Goal: Information Seeking & Learning: Compare options

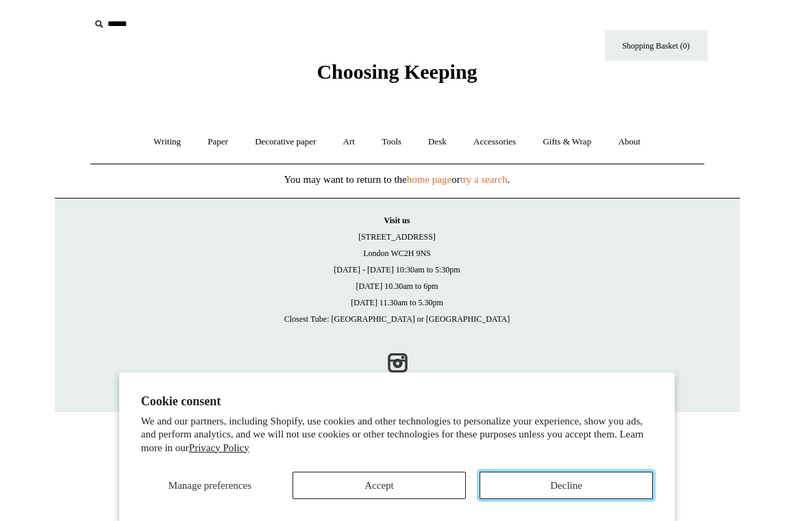
click at [563, 482] on button "Decline" at bounding box center [566, 485] width 173 height 27
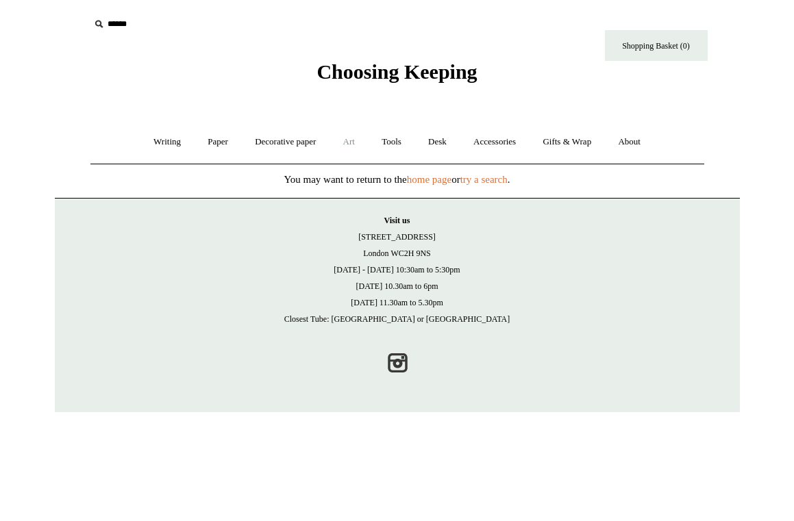
click at [355, 143] on link "Art +" at bounding box center [349, 142] width 36 height 36
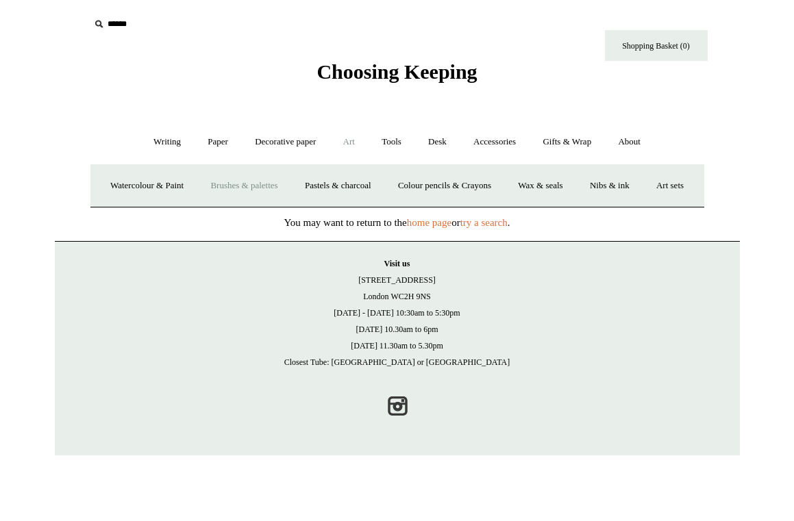
click at [282, 181] on link "Brushes & palettes" at bounding box center [244, 186] width 92 height 36
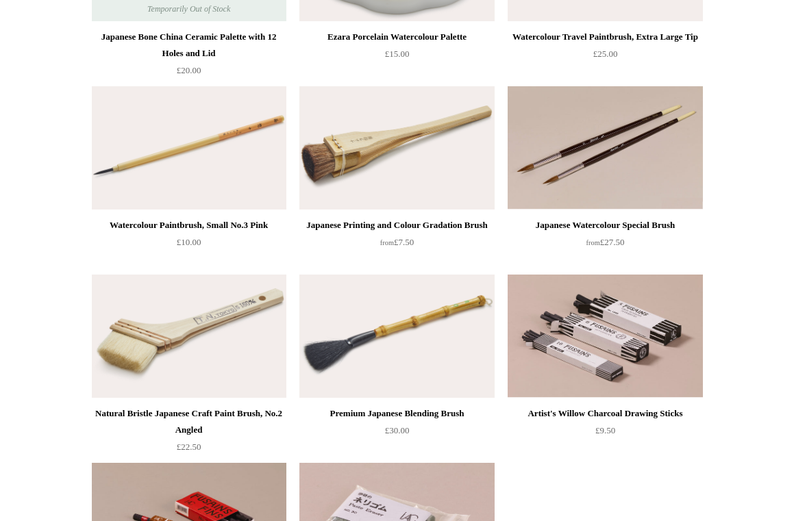
scroll to position [279, 0]
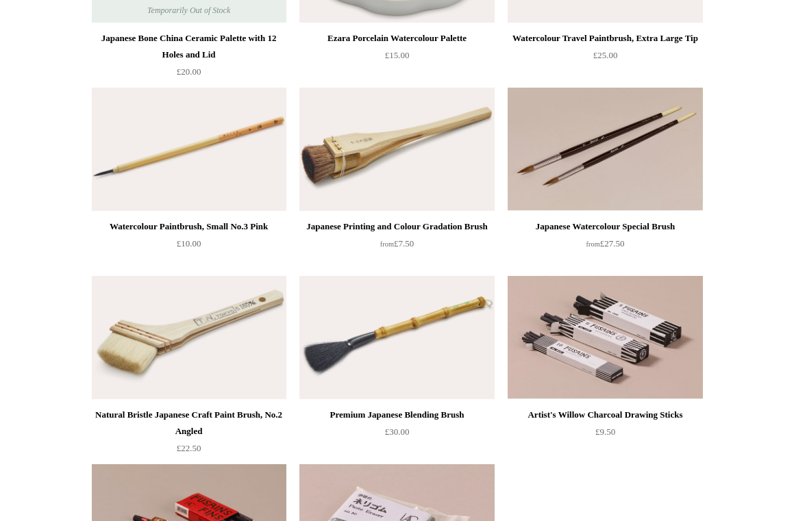
click at [344, 127] on img at bounding box center [396, 149] width 195 height 123
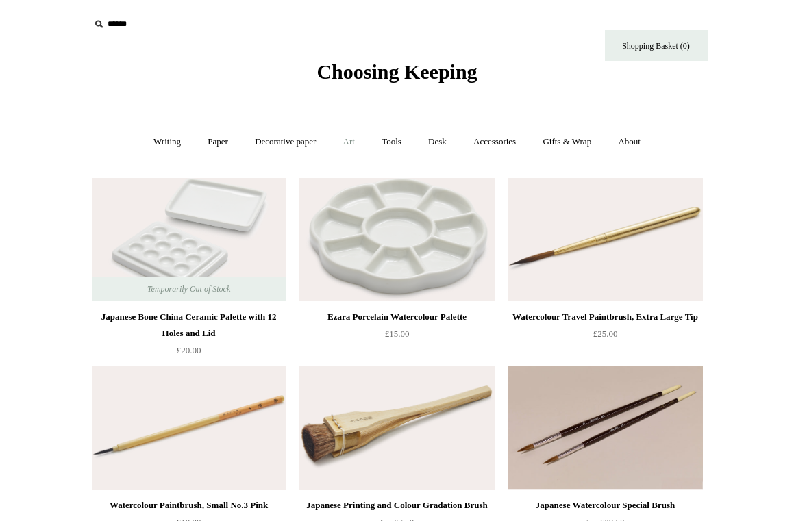
click at [352, 143] on link "Art +" at bounding box center [349, 142] width 36 height 36
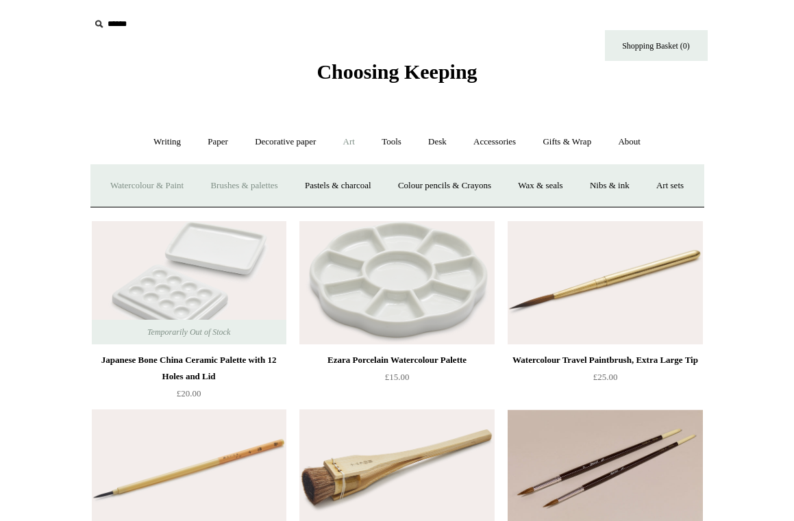
click at [128, 179] on link "Watercolour & Paint" at bounding box center [147, 186] width 98 height 36
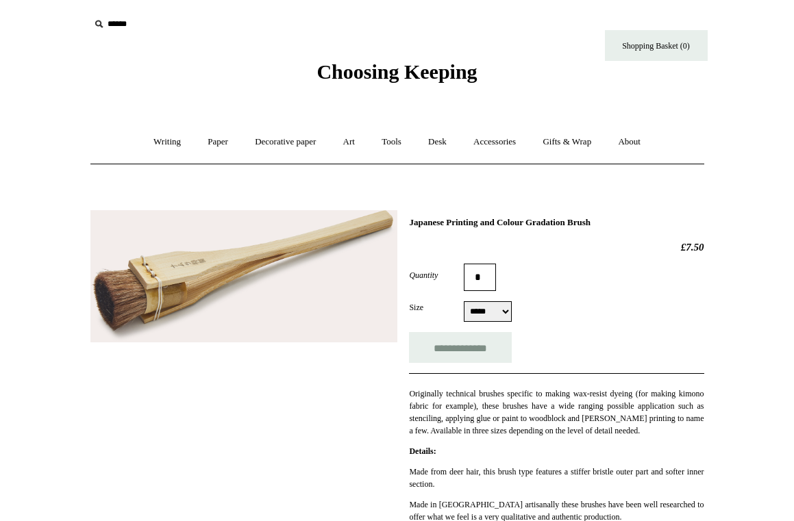
drag, startPoint x: 409, startPoint y: 221, endPoint x: 625, endPoint y: 223, distance: 215.9
click at [625, 223] on h1 "Japanese Printing and Colour Gradation Brush" at bounding box center [556, 222] width 295 height 11
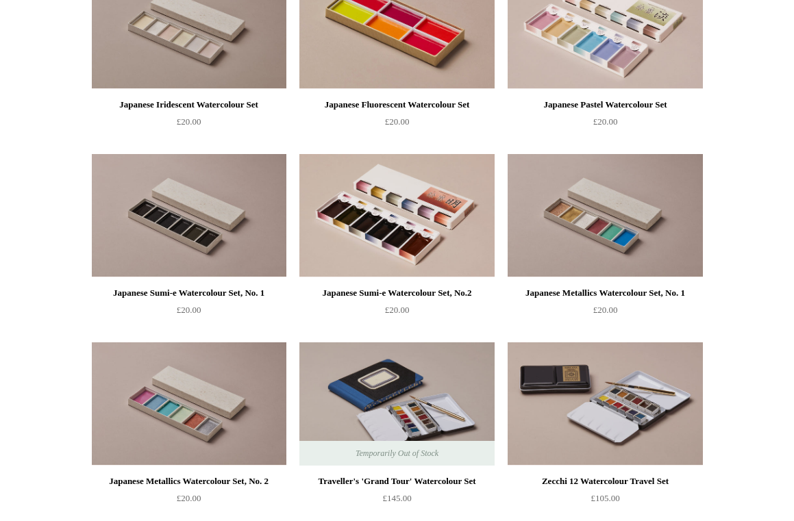
scroll to position [1904, 0]
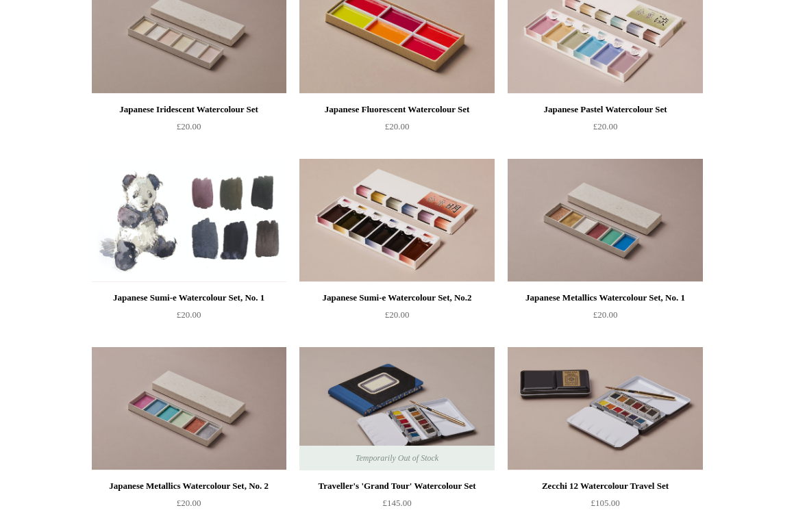
click at [161, 223] on img at bounding box center [189, 220] width 195 height 123
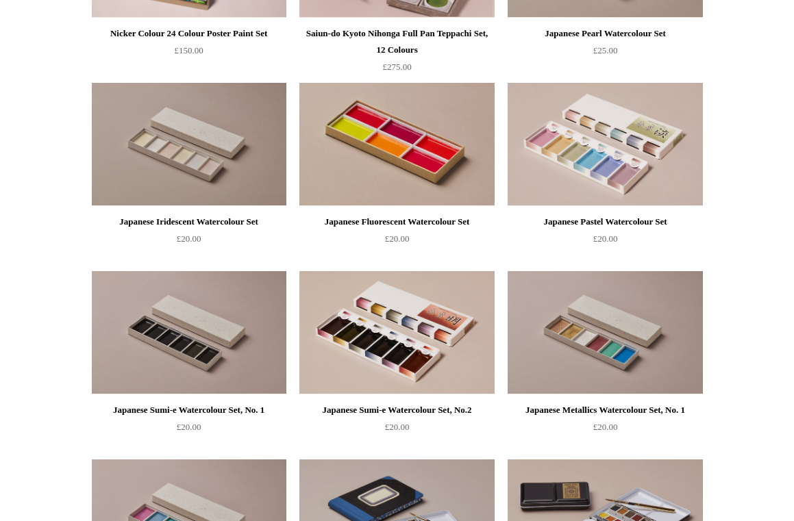
scroll to position [1768, 0]
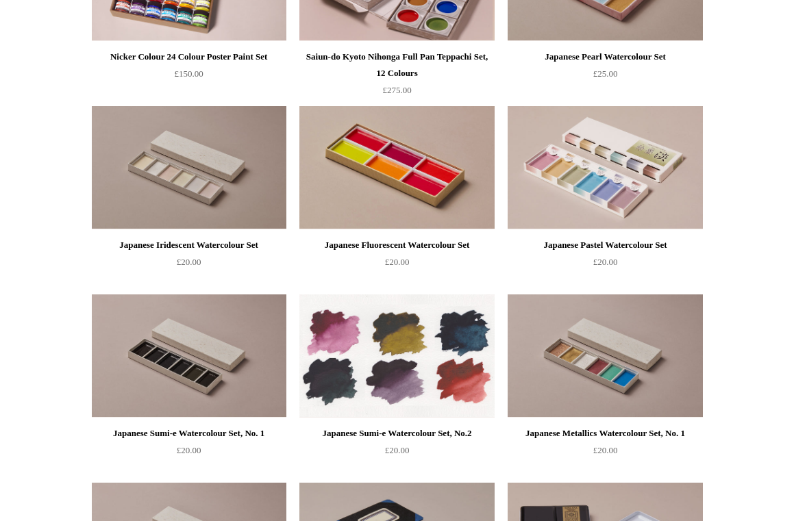
click at [473, 330] on img at bounding box center [396, 356] width 195 height 123
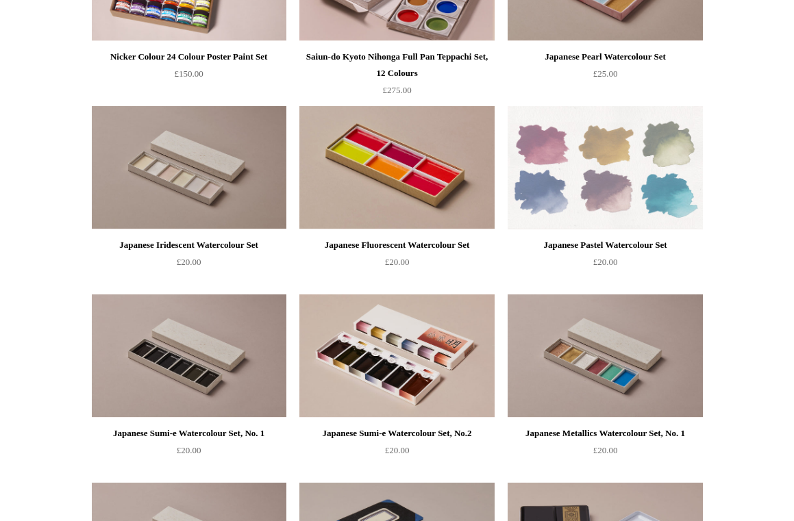
click at [628, 181] on img at bounding box center [605, 167] width 195 height 123
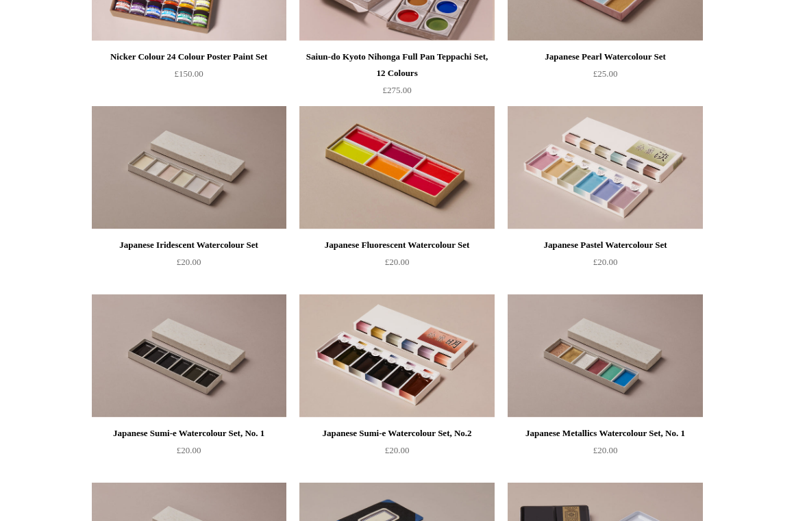
scroll to position [1312, 0]
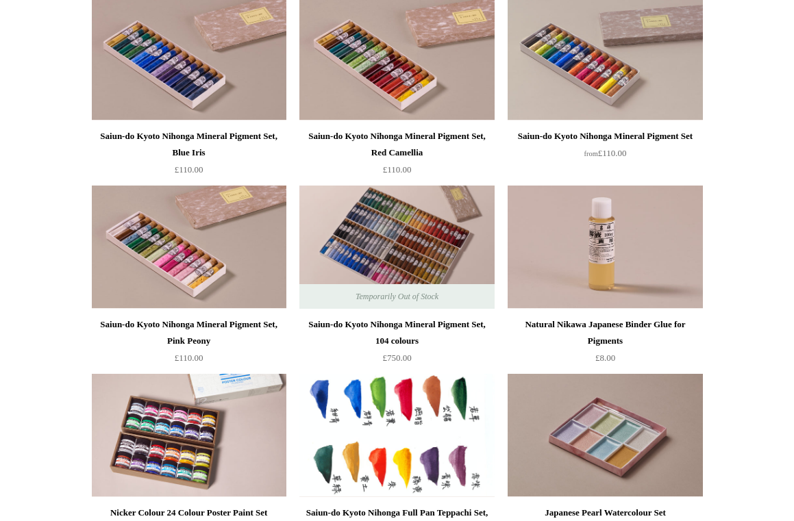
click at [336, 450] on img at bounding box center [396, 435] width 195 height 123
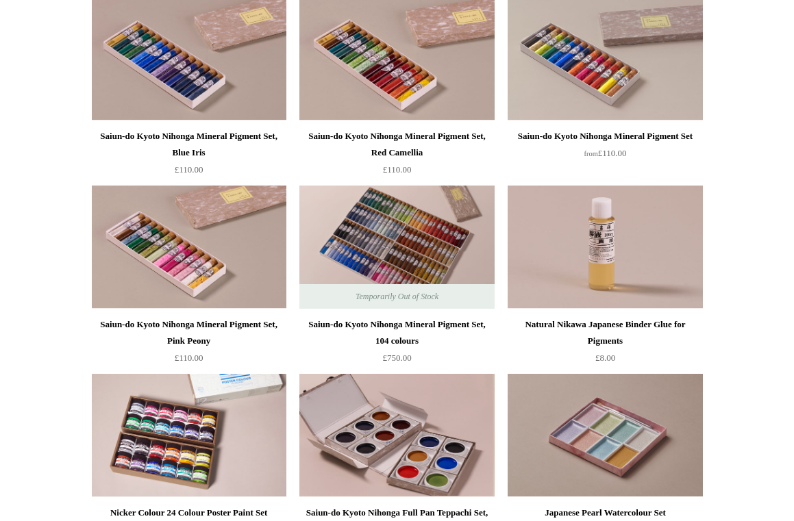
scroll to position [855, 0]
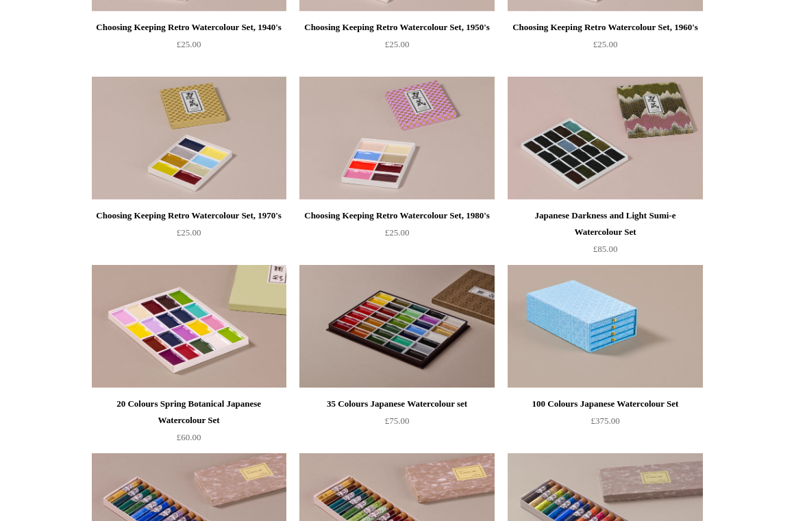
click at [683, 323] on img at bounding box center [605, 326] width 195 height 123
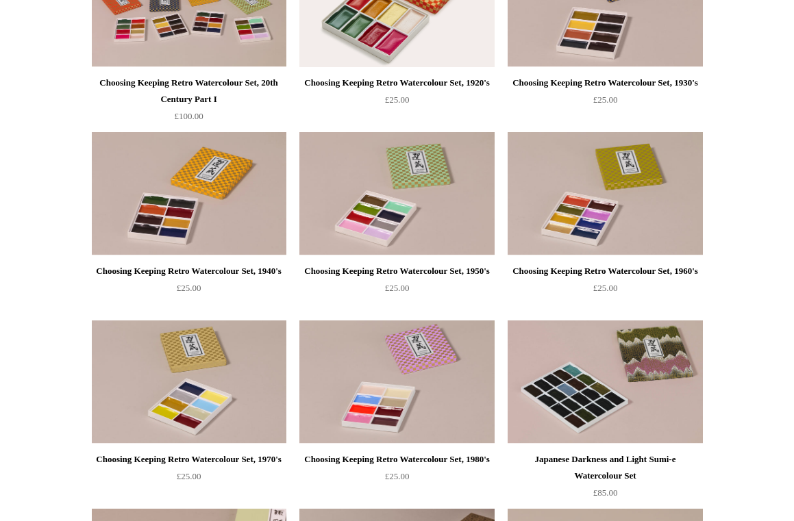
scroll to position [602, 0]
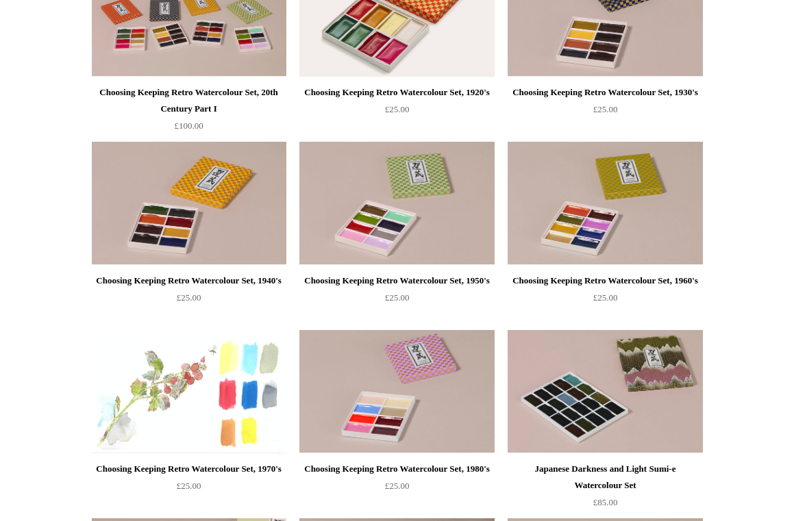
click at [182, 334] on img at bounding box center [189, 391] width 195 height 123
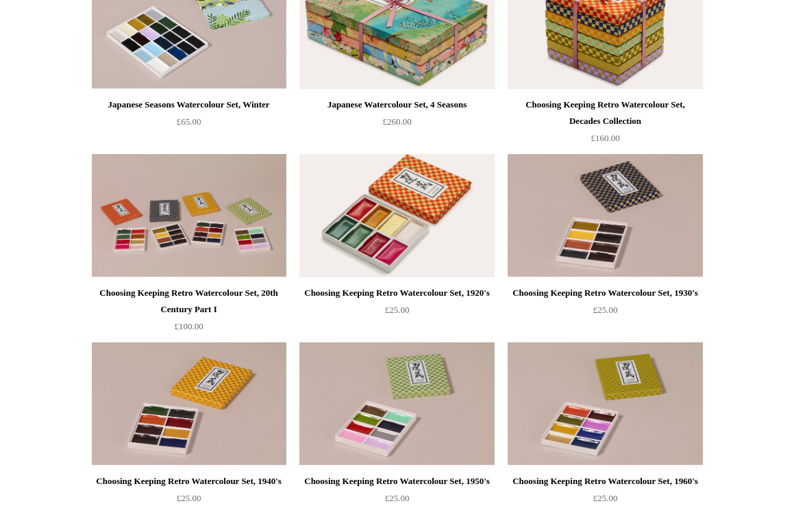
scroll to position [397, 0]
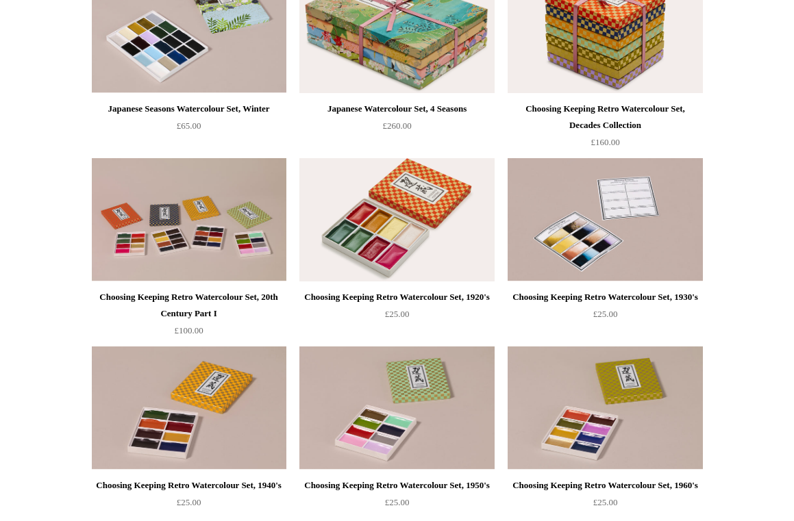
click at [602, 219] on img at bounding box center [605, 219] width 195 height 123
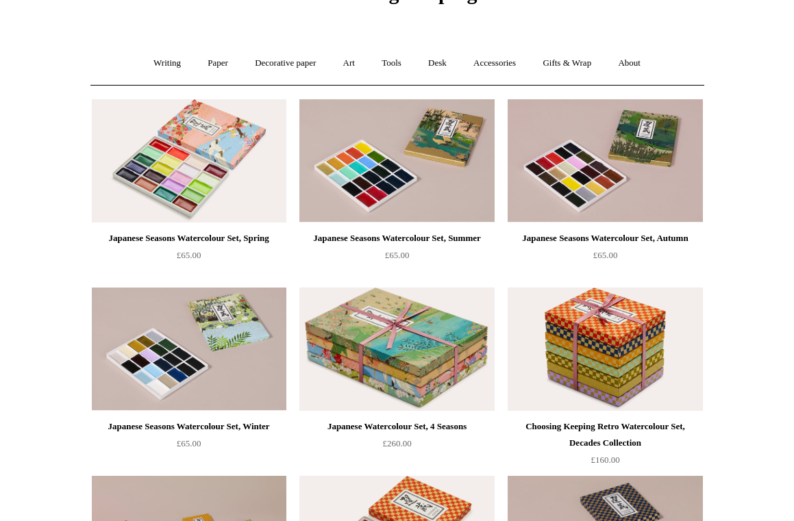
scroll to position [60, 0]
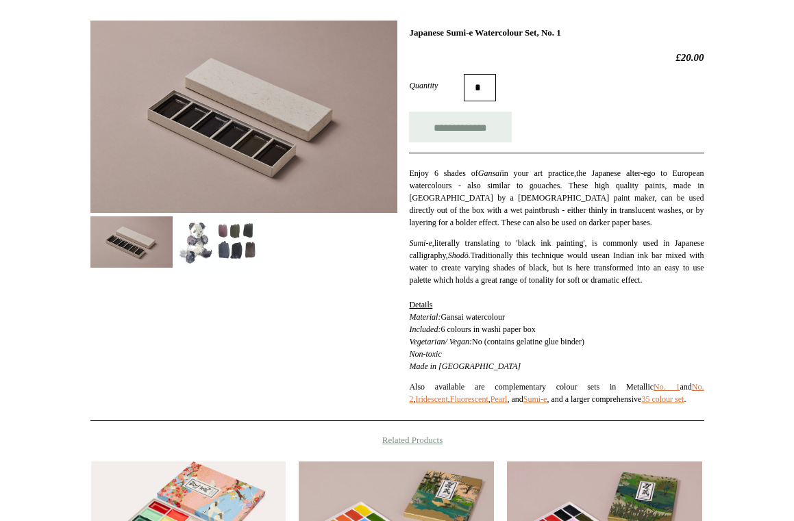
scroll to position [191, 0]
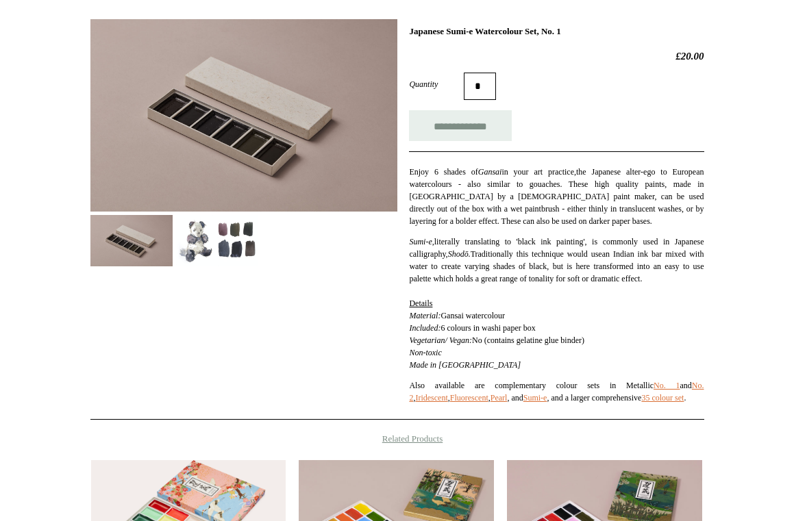
click at [254, 179] on img at bounding box center [243, 115] width 307 height 193
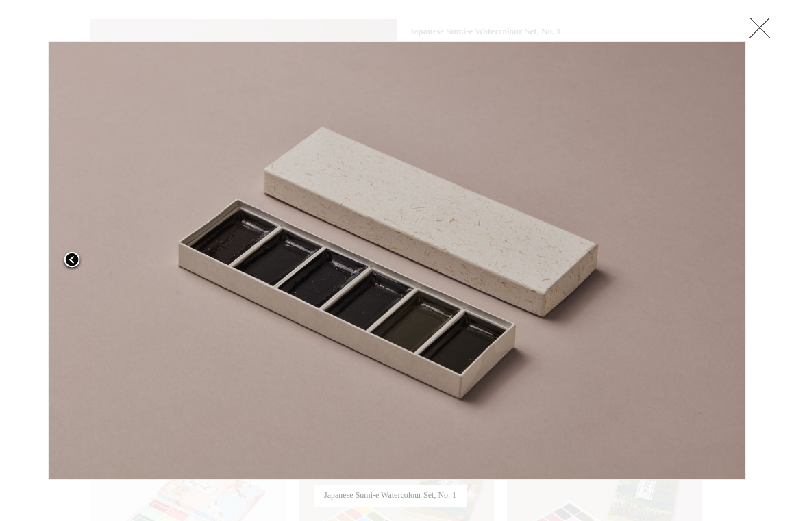
click at [78, 259] on span at bounding box center [72, 261] width 21 height 21
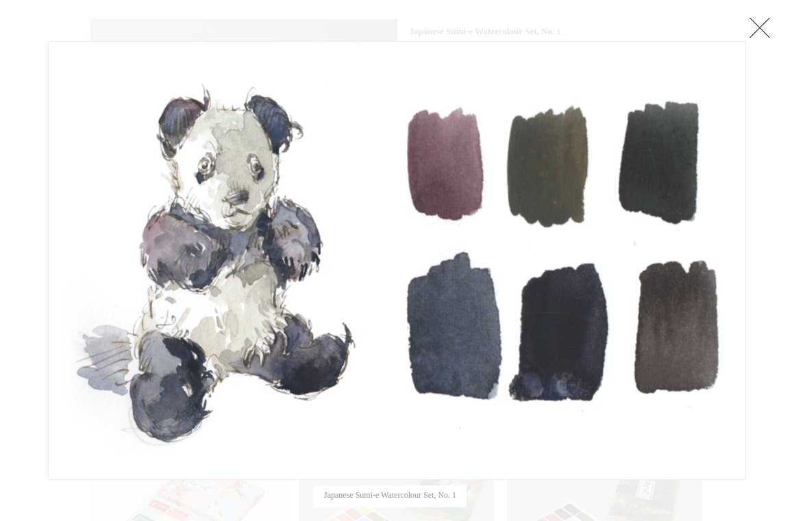
click at [763, 29] on link at bounding box center [759, 27] width 27 height 27
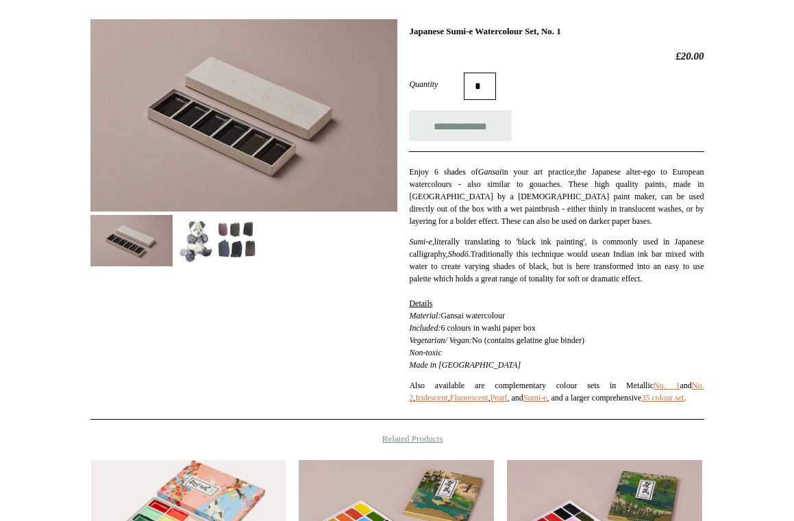
scroll to position [552, 0]
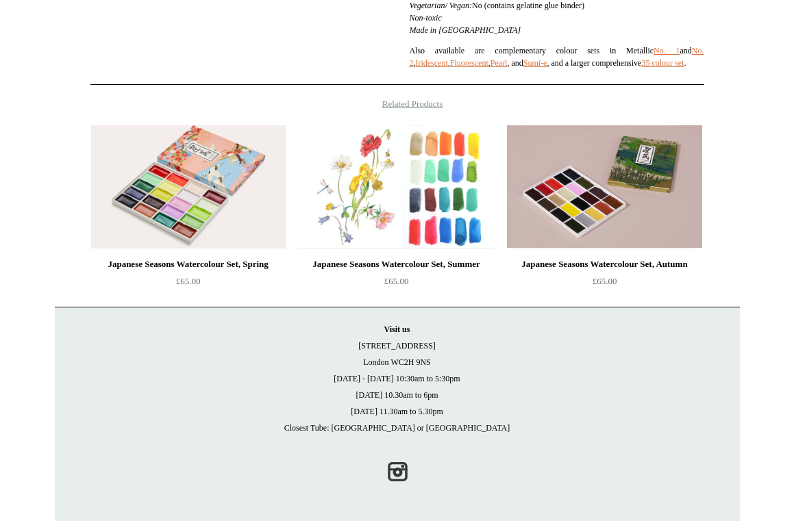
click at [359, 199] on img at bounding box center [396, 186] width 195 height 123
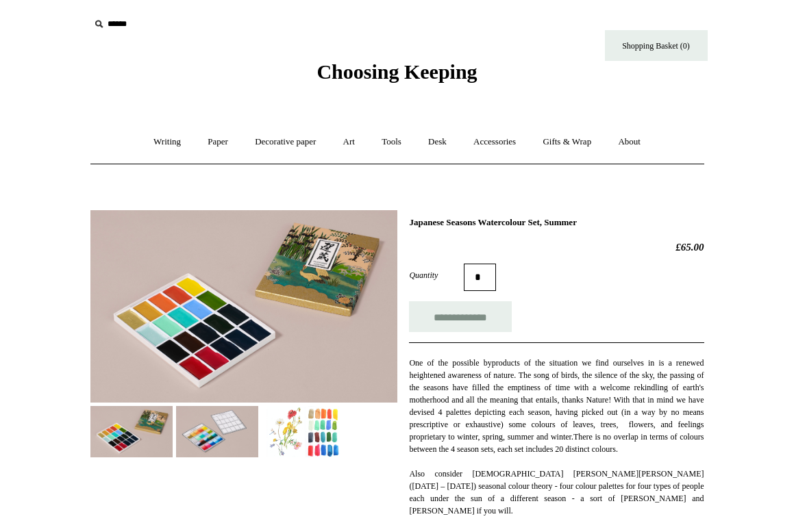
click at [358, 232] on img at bounding box center [243, 306] width 307 height 193
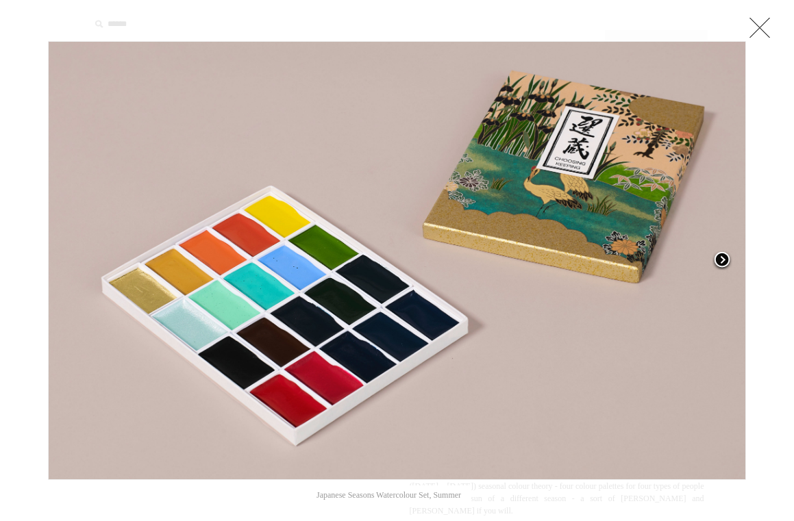
click at [722, 260] on span at bounding box center [722, 261] width 21 height 21
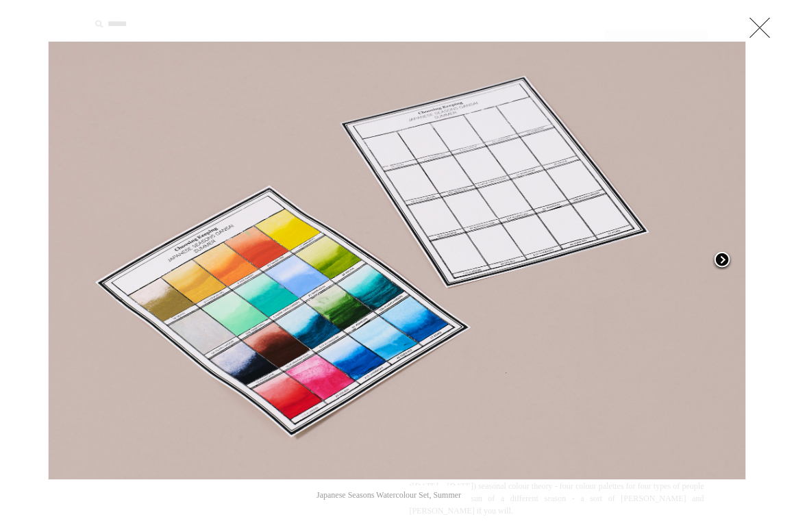
click at [722, 260] on span at bounding box center [722, 261] width 21 height 21
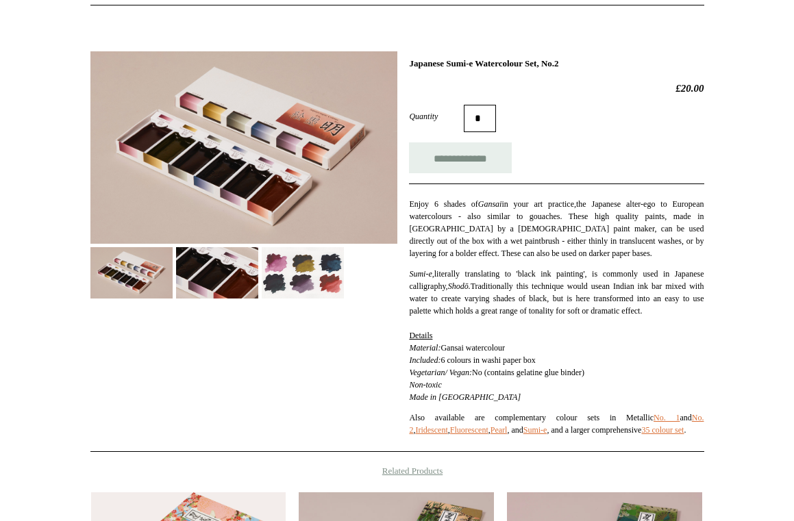
scroll to position [152, 0]
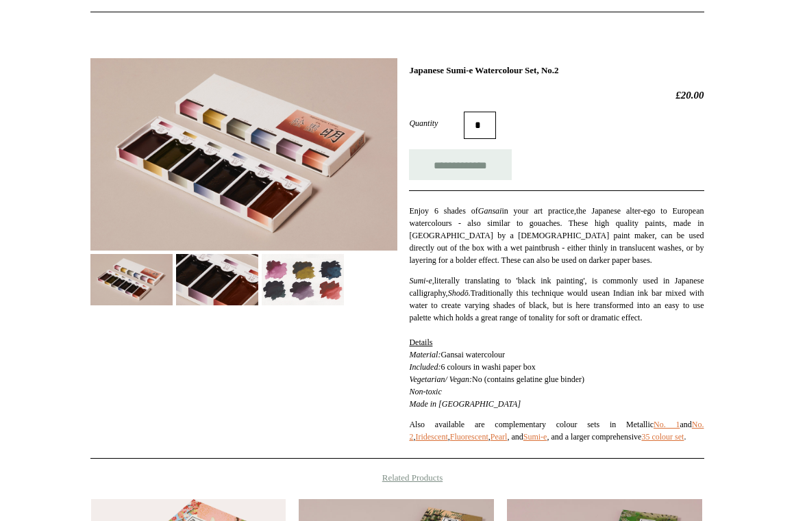
click at [147, 155] on img at bounding box center [243, 154] width 307 height 193
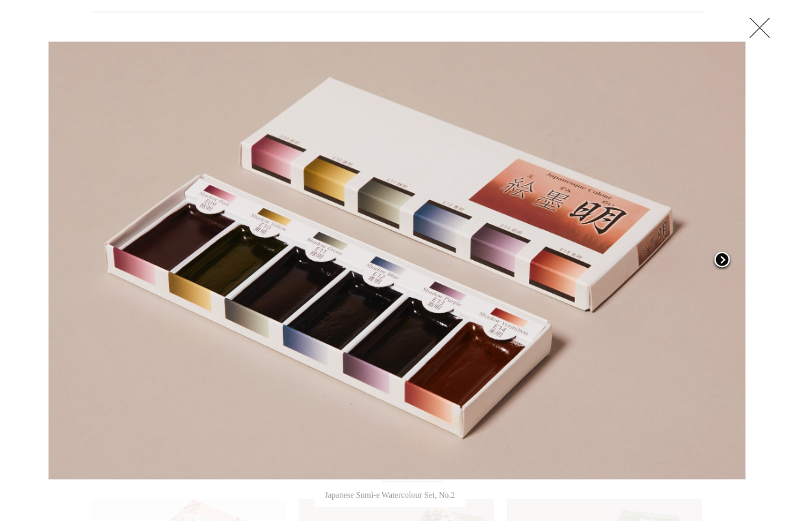
click at [722, 258] on span at bounding box center [722, 261] width 21 height 21
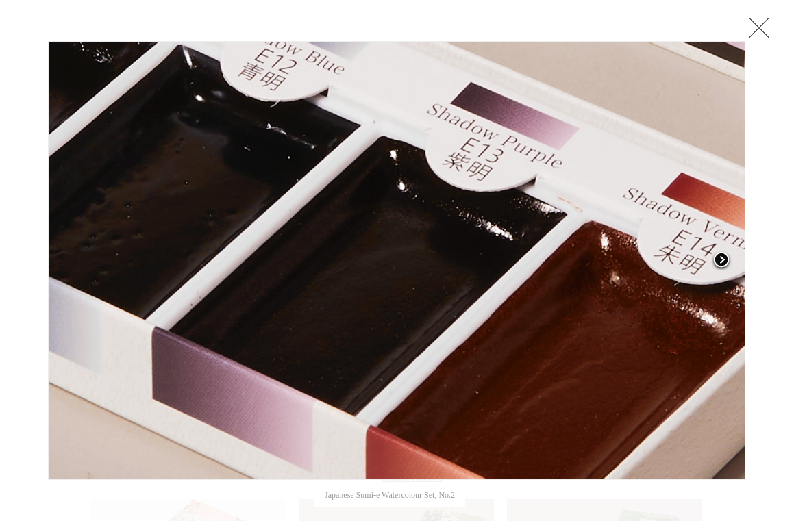
click at [724, 259] on span at bounding box center [721, 261] width 21 height 21
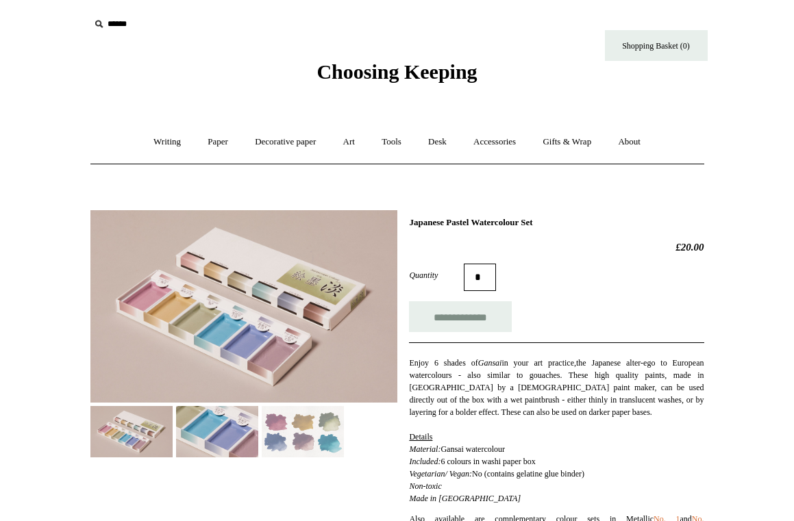
click at [306, 421] on img at bounding box center [303, 431] width 82 height 51
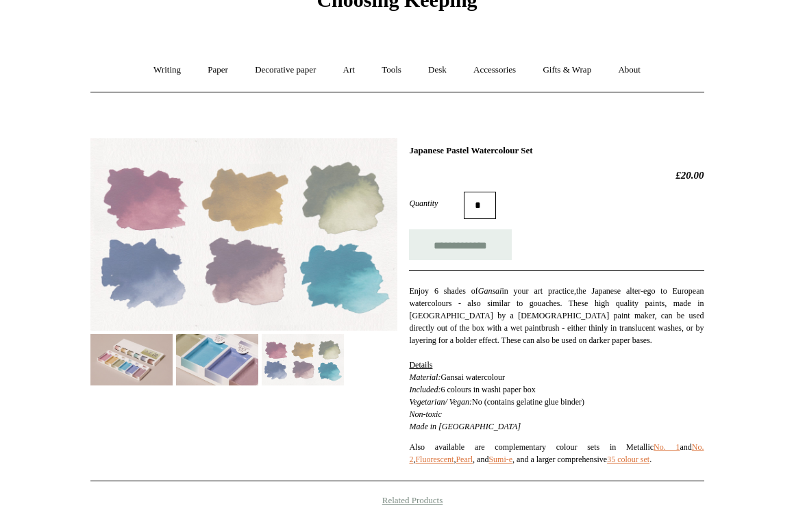
scroll to position [97, 0]
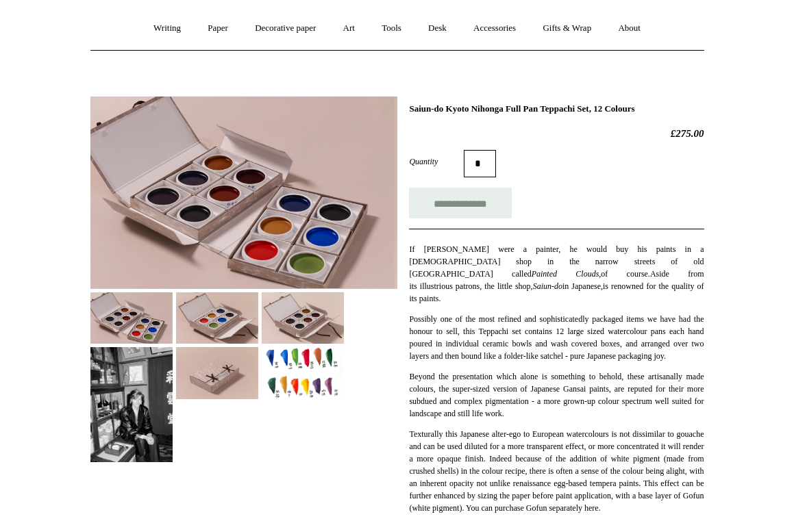
scroll to position [116, 0]
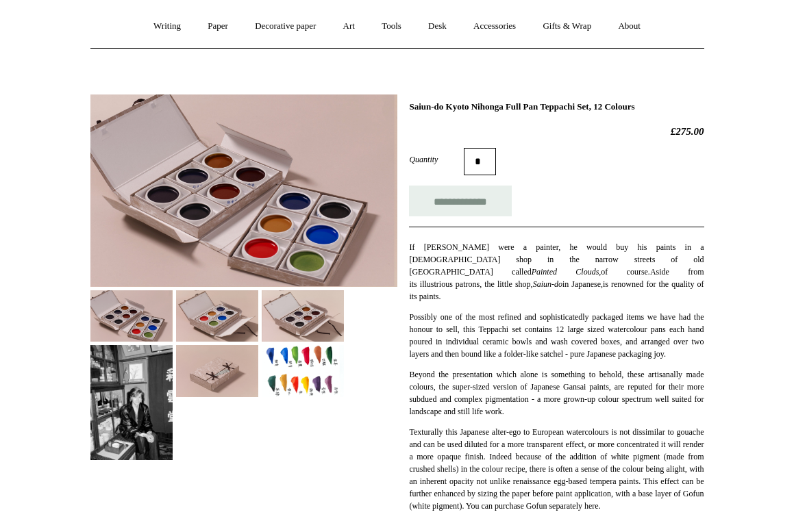
click at [268, 107] on img at bounding box center [243, 191] width 307 height 193
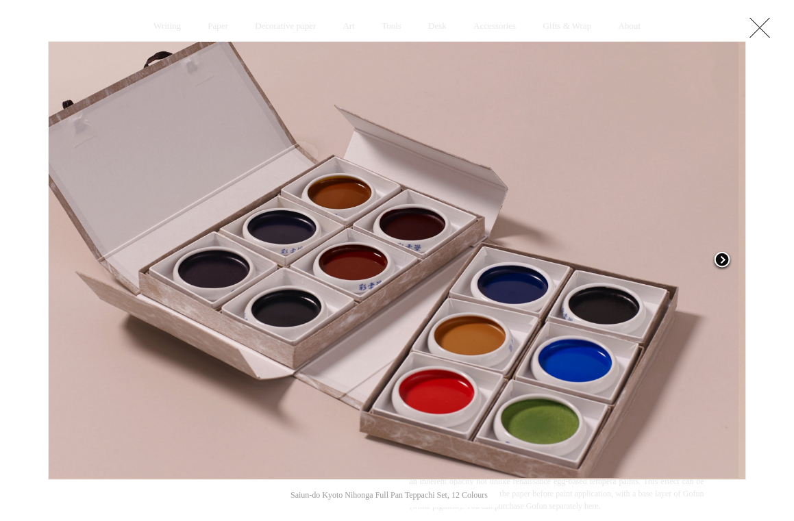
click at [718, 260] on span at bounding box center [722, 261] width 21 height 21
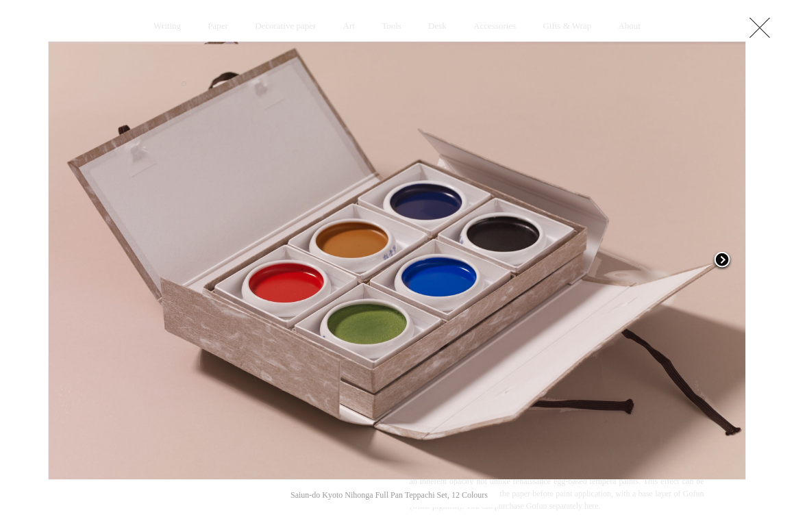
click at [718, 260] on span at bounding box center [722, 261] width 21 height 21
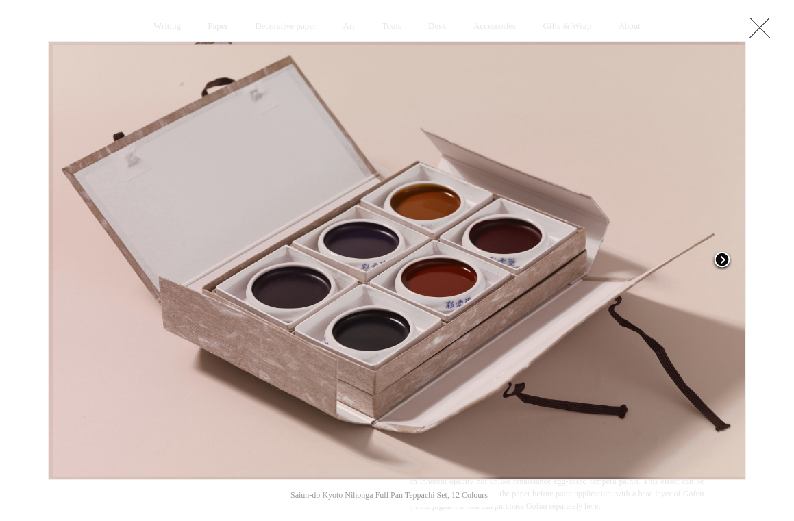
click at [718, 260] on span at bounding box center [722, 261] width 21 height 21
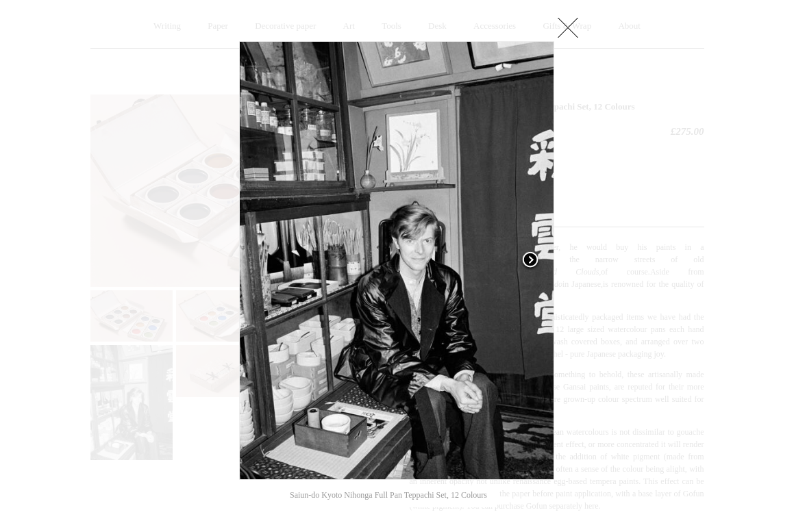
click at [530, 262] on span at bounding box center [530, 261] width 21 height 21
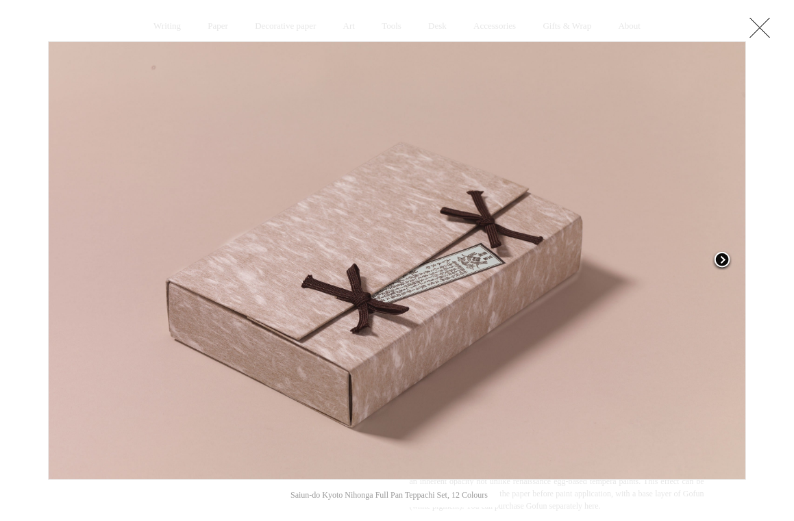
click at [724, 261] on span at bounding box center [722, 261] width 21 height 21
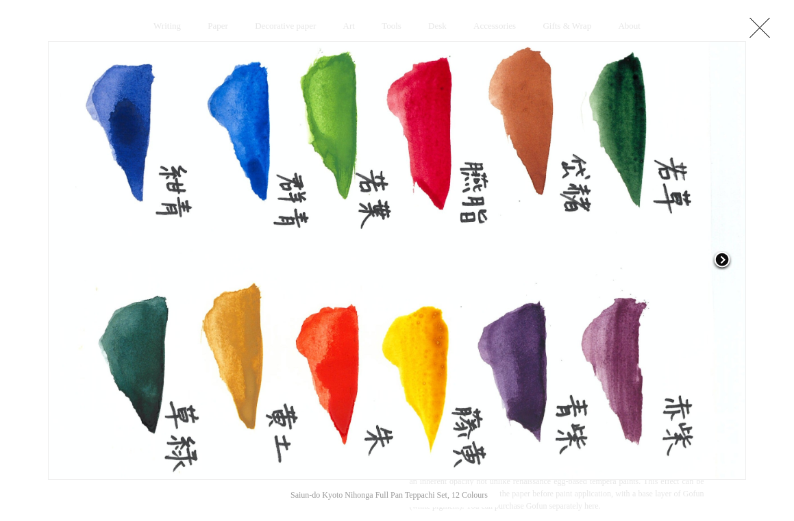
click at [723, 255] on span at bounding box center [722, 261] width 21 height 21
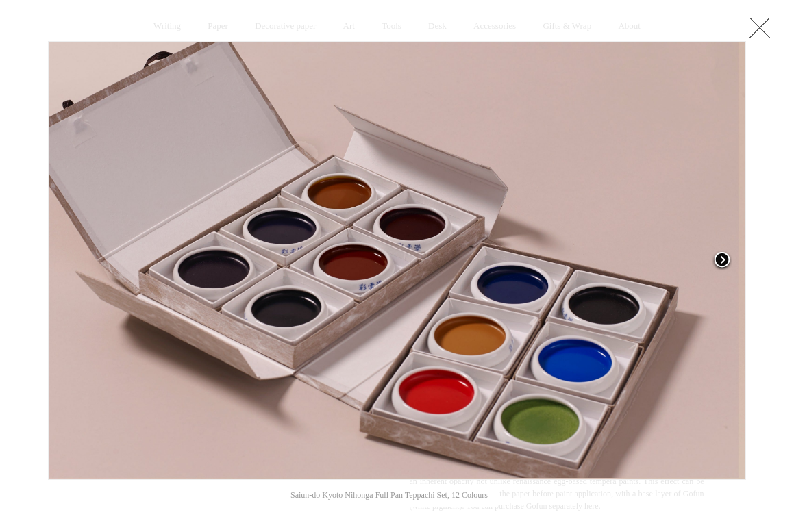
click at [723, 255] on span at bounding box center [722, 261] width 21 height 21
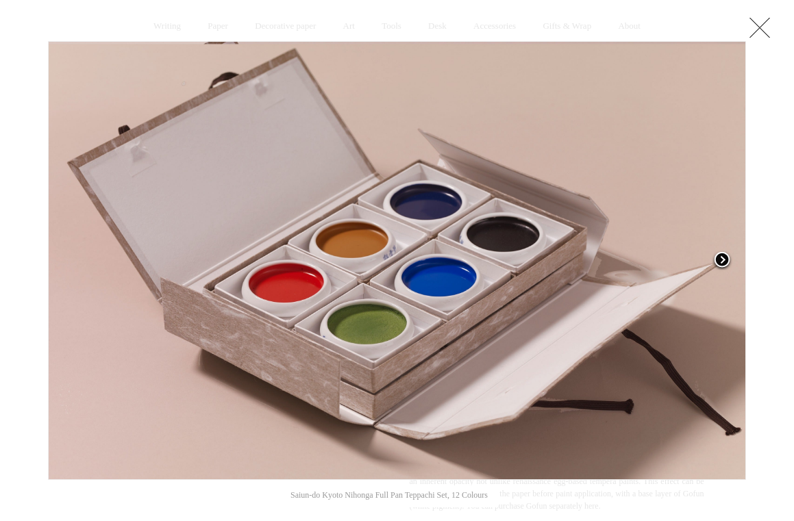
click at [723, 255] on span at bounding box center [722, 261] width 21 height 21
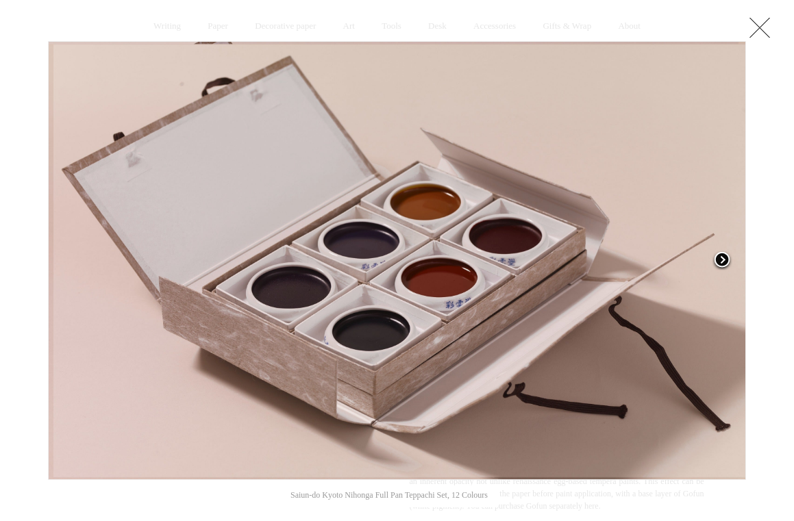
click at [723, 255] on span at bounding box center [722, 261] width 21 height 21
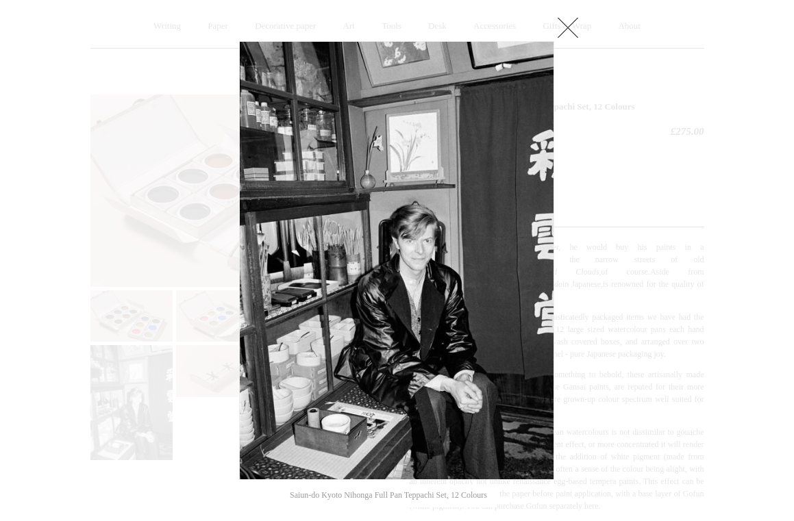
click at [569, 26] on link at bounding box center [567, 27] width 27 height 27
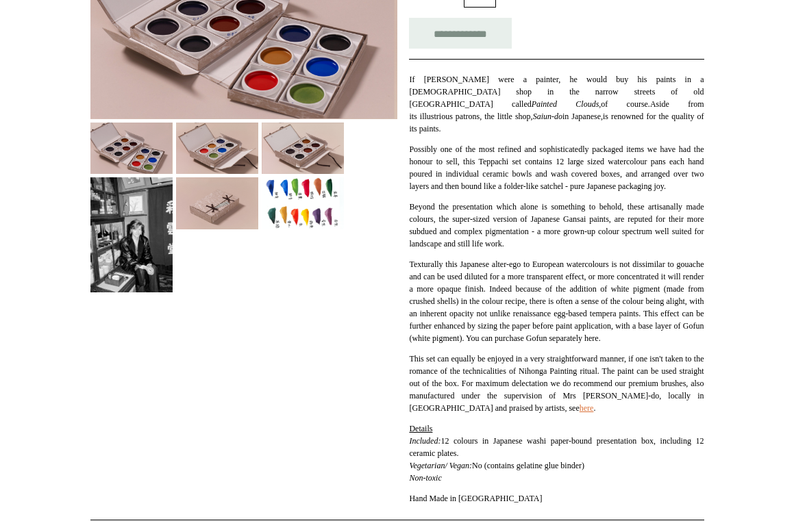
scroll to position [295, 0]
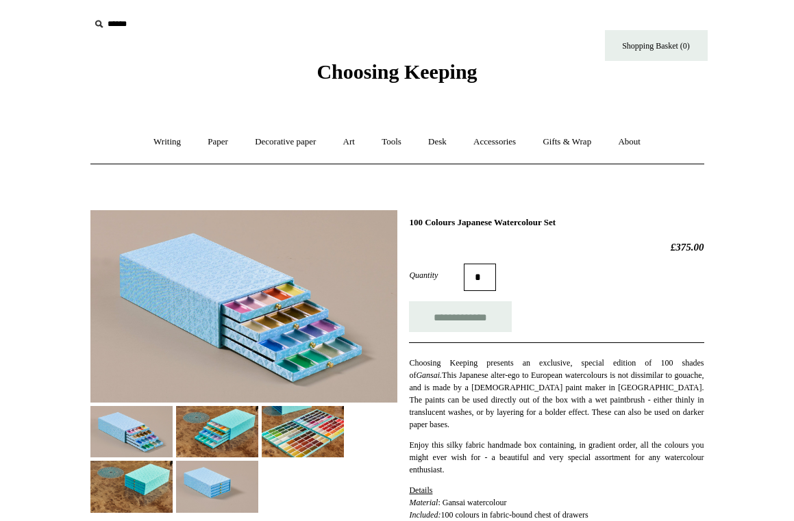
click at [286, 345] on img at bounding box center [243, 306] width 307 height 193
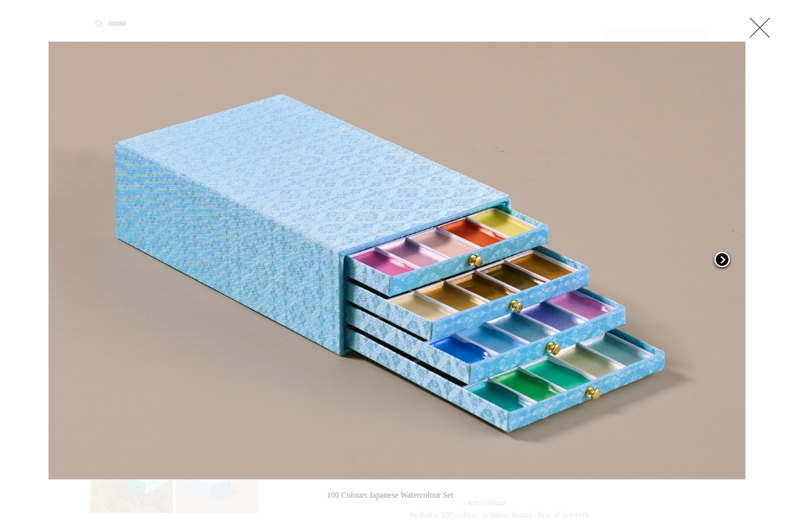
click at [726, 260] on span at bounding box center [722, 261] width 21 height 21
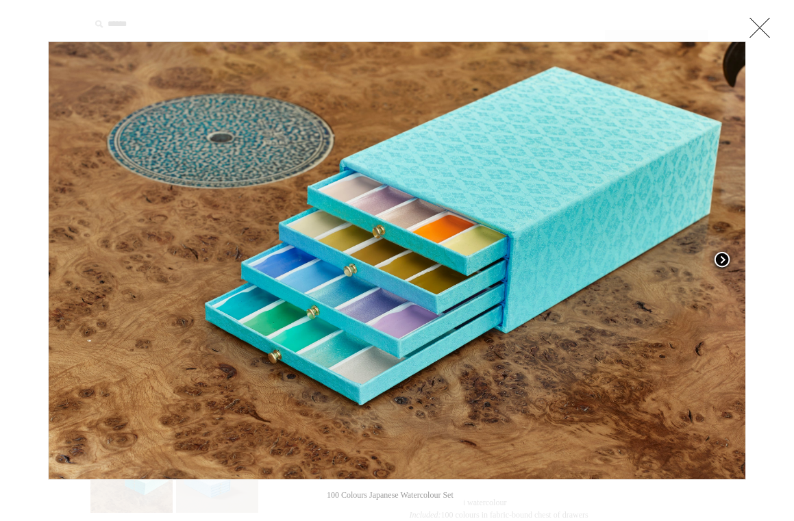
click at [726, 260] on span at bounding box center [722, 261] width 21 height 21
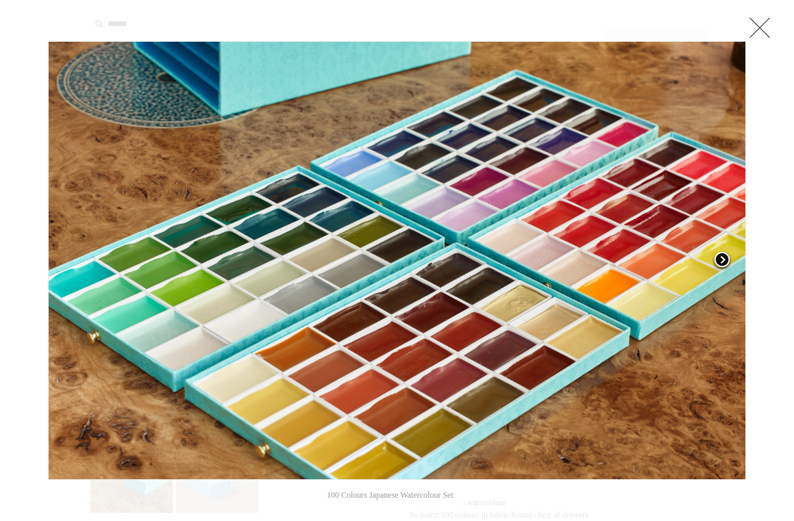
click at [726, 260] on span at bounding box center [722, 261] width 21 height 21
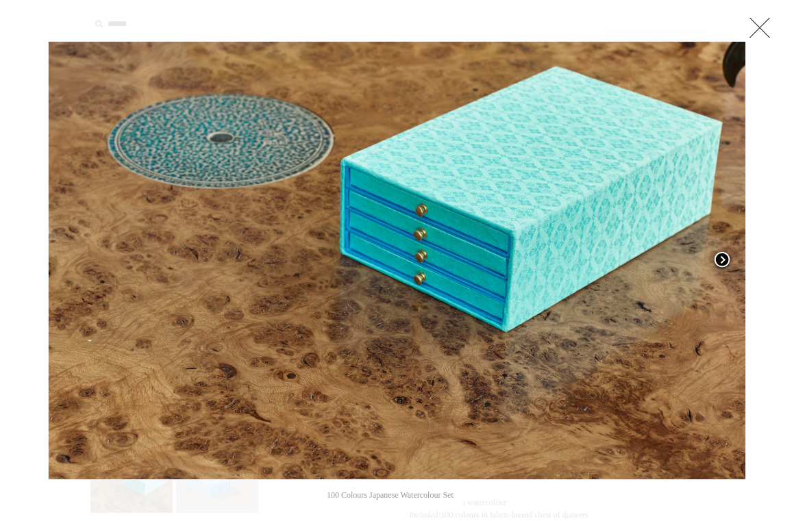
click at [726, 260] on span at bounding box center [722, 261] width 21 height 21
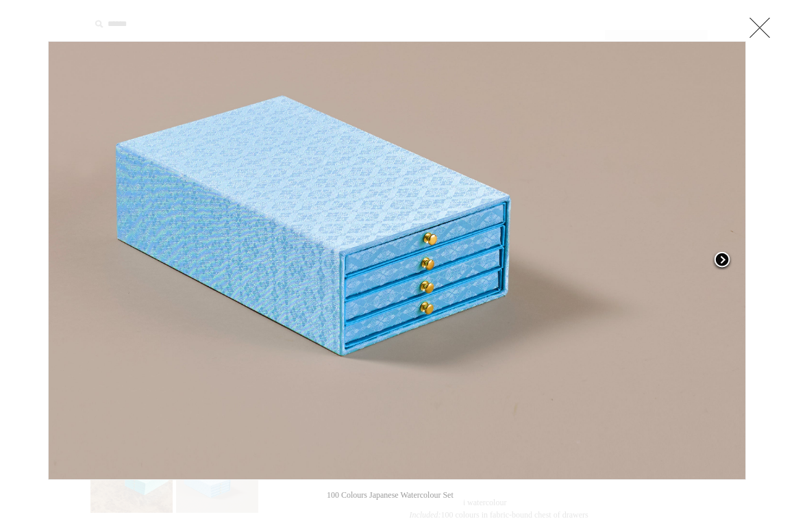
click at [726, 260] on span at bounding box center [722, 261] width 21 height 21
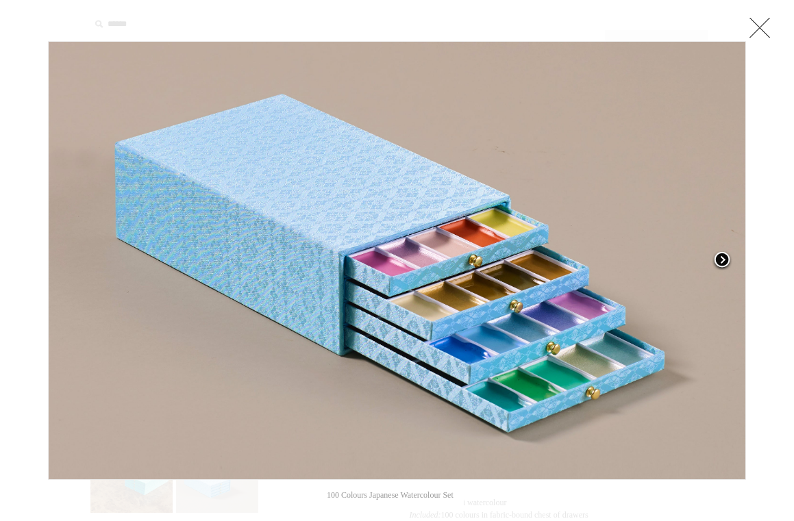
click at [726, 260] on span at bounding box center [722, 261] width 21 height 21
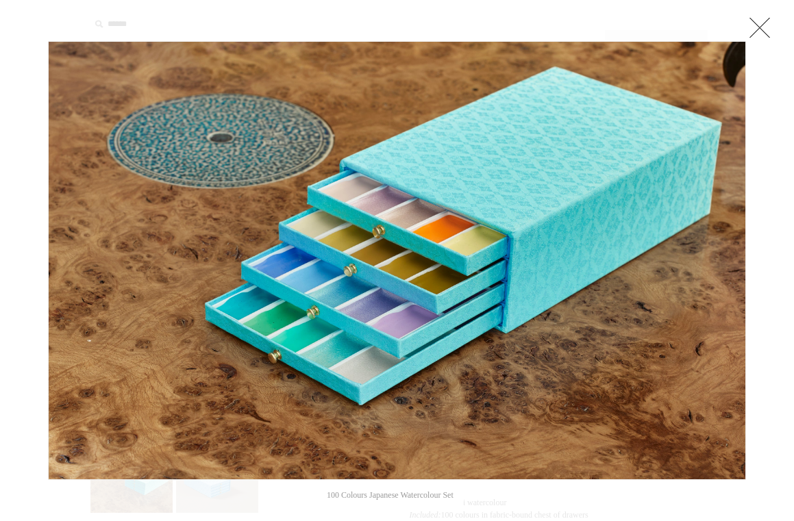
click at [765, 25] on link at bounding box center [759, 27] width 27 height 27
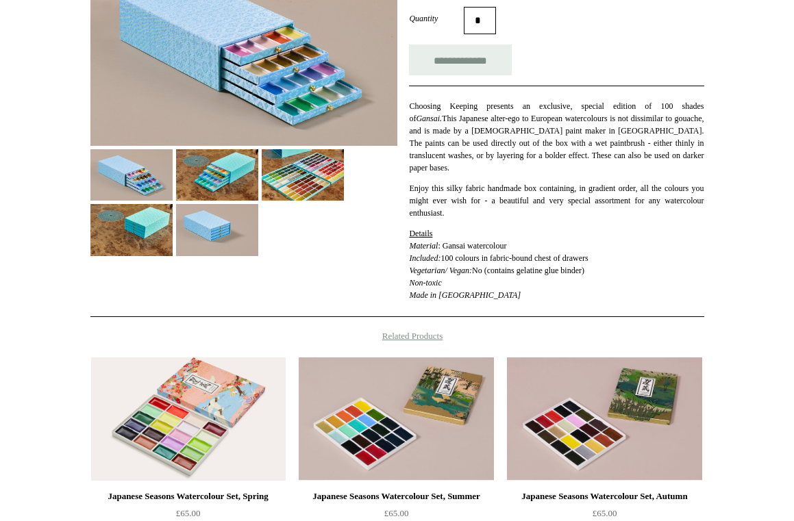
scroll to position [254, 0]
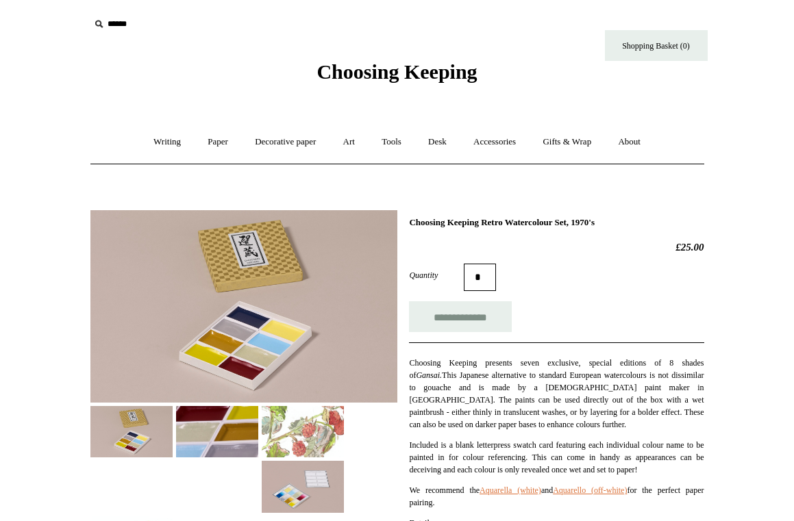
click at [280, 416] on img at bounding box center [303, 431] width 82 height 51
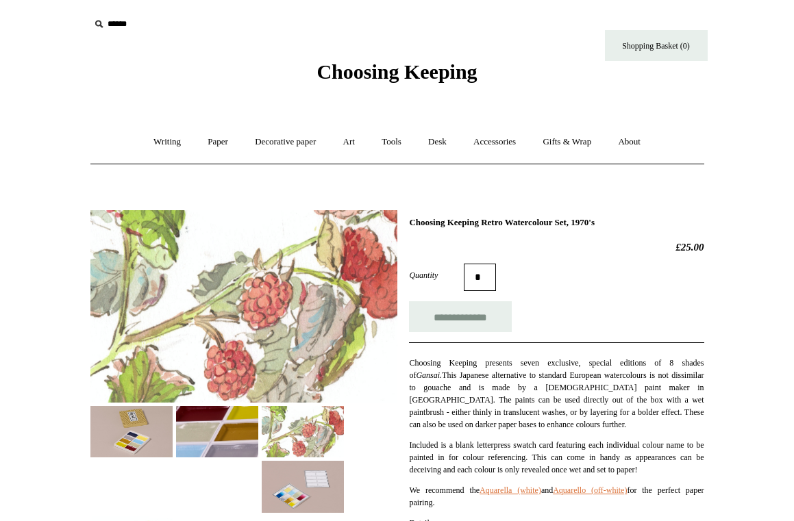
click at [256, 322] on img at bounding box center [243, 306] width 307 height 193
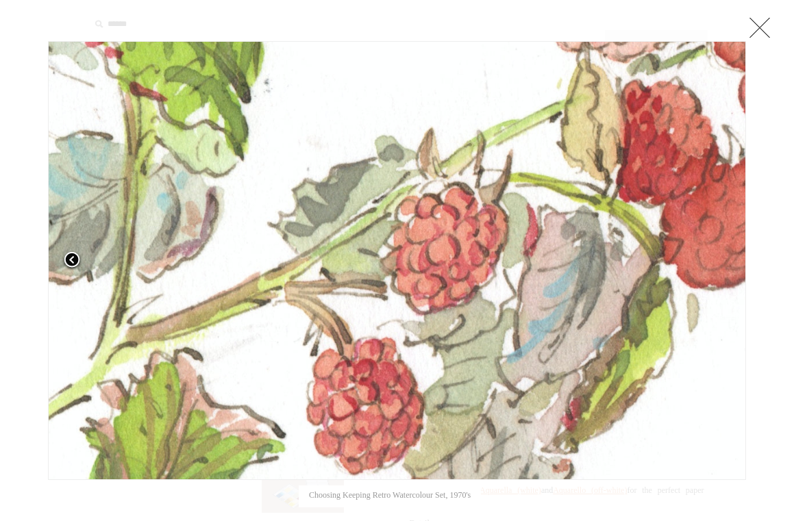
click at [74, 260] on span at bounding box center [72, 261] width 21 height 21
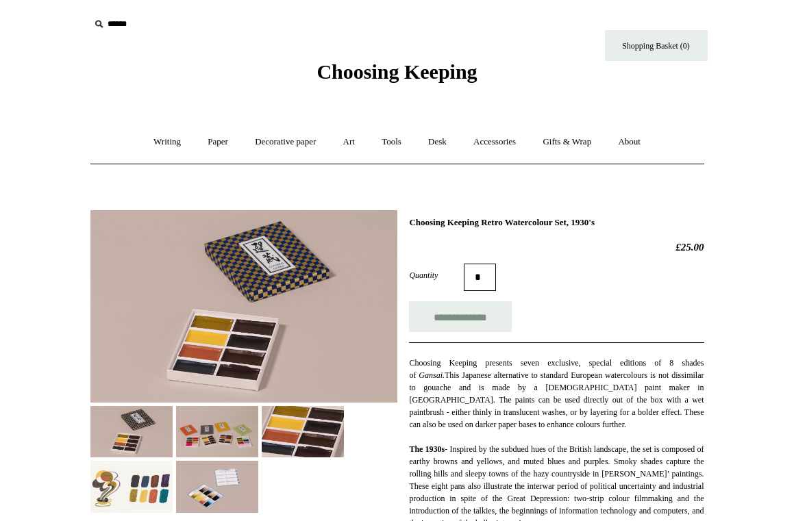
click at [139, 479] on img at bounding box center [131, 486] width 82 height 51
